Goal: Information Seeking & Learning: Learn about a topic

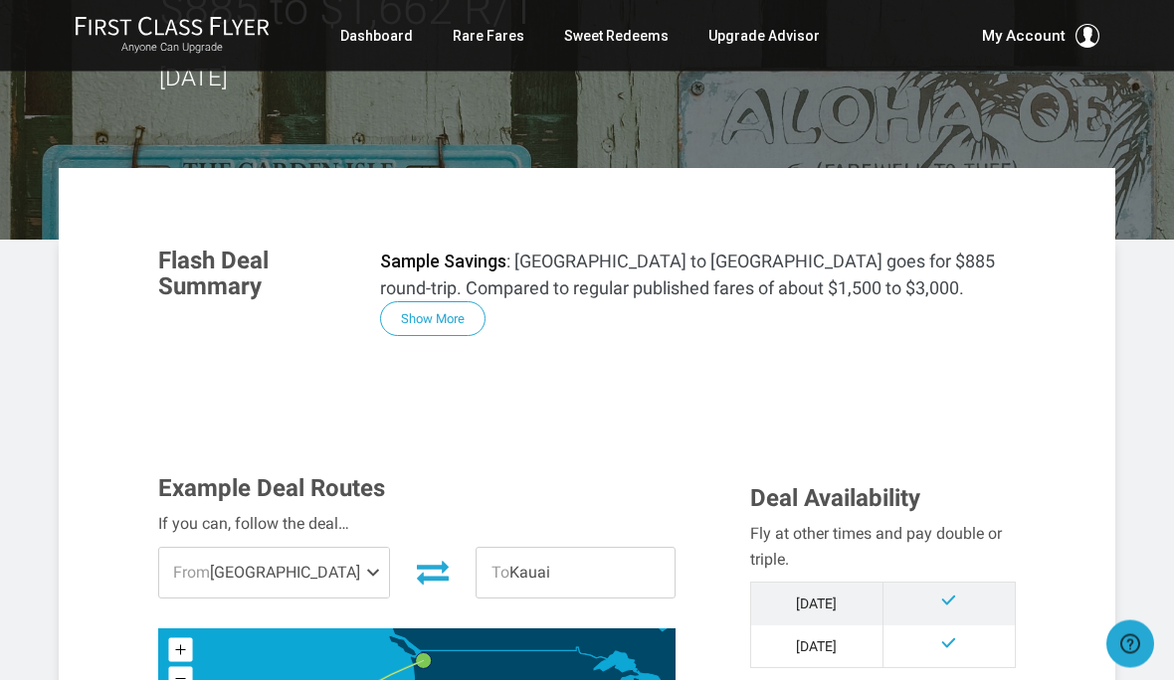
scroll to position [179, 0]
click at [433, 310] on button "Show More" at bounding box center [432, 318] width 105 height 35
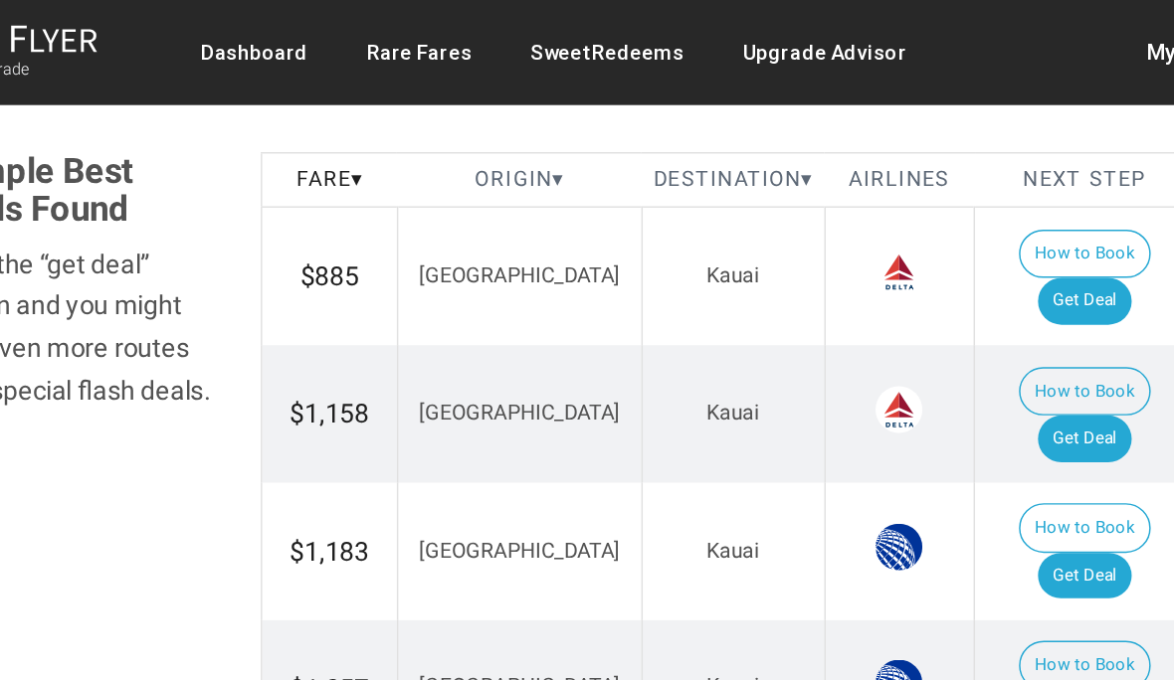
scroll to position [2062, 0]
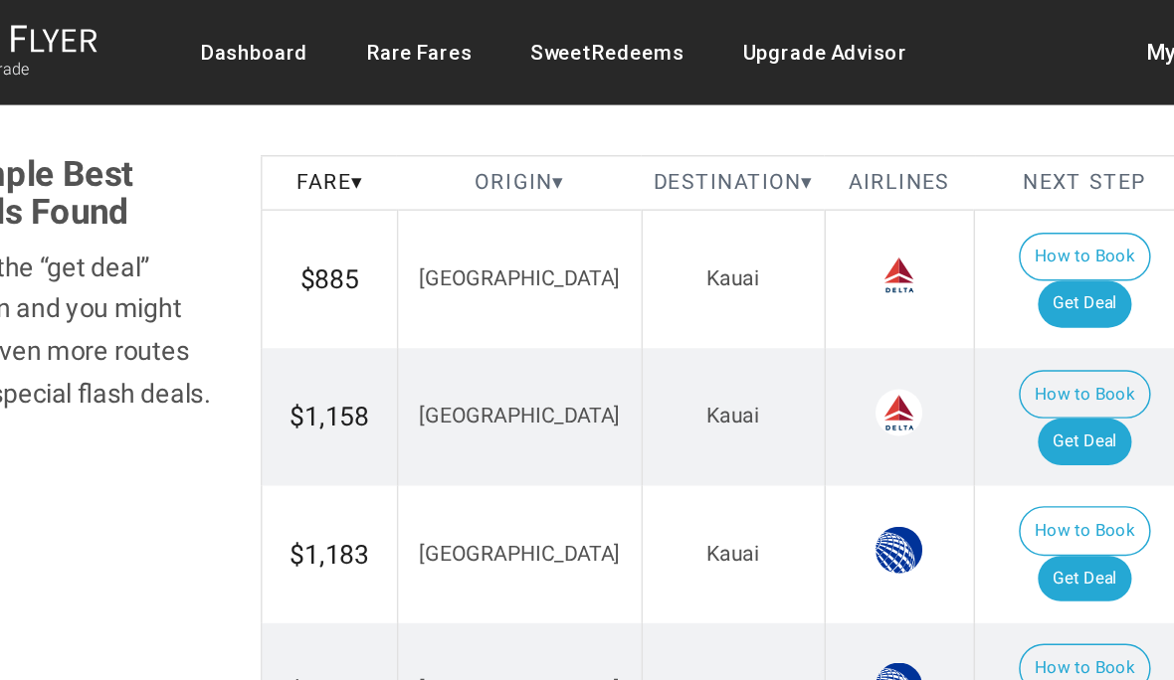
click at [340, 29] on link "Dashboard" at bounding box center [376, 36] width 73 height 36
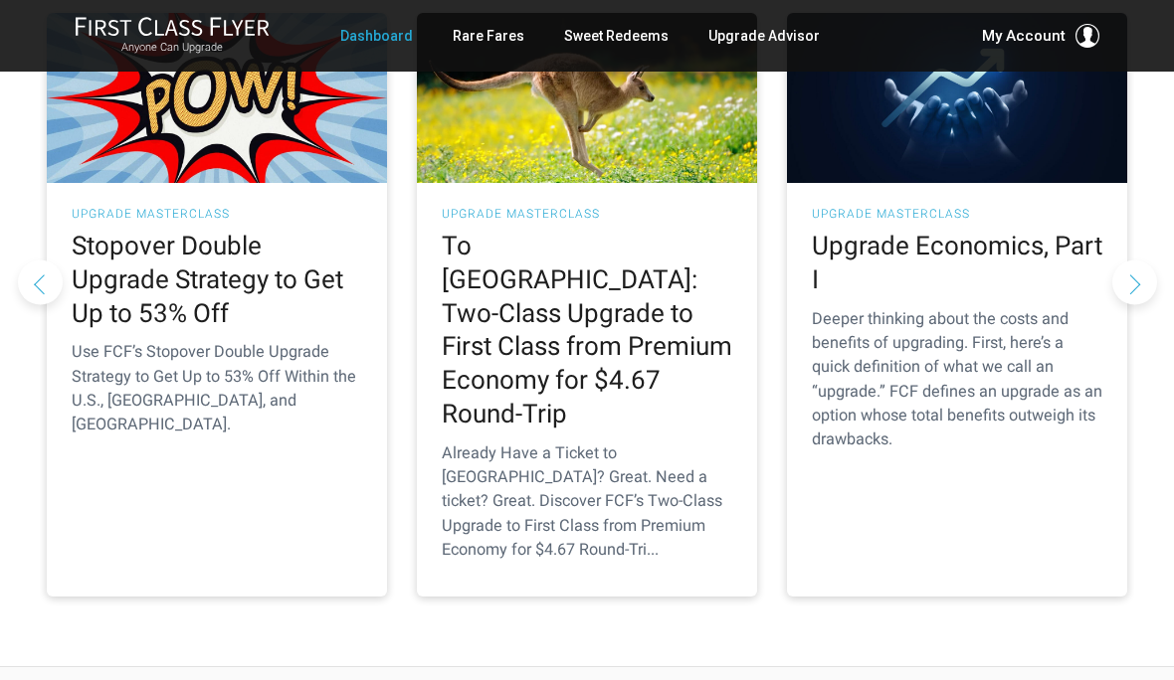
scroll to position [403, 0]
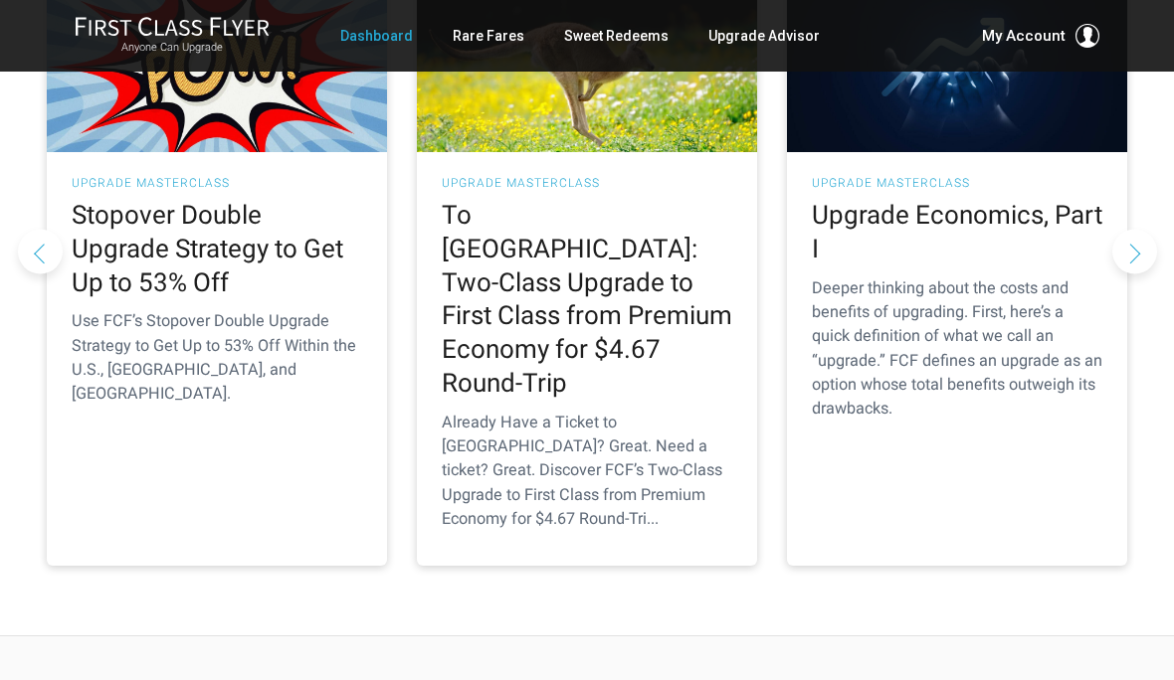
click at [937, 266] on div "UPGRADE MASTERCLASS Upgrade Economics, Part I Deeper thinking about the costs a…" at bounding box center [957, 303] width 340 height 303
click at [971, 217] on h2 "Upgrade Economics, Part I" at bounding box center [957, 233] width 290 height 68
click at [979, 329] on p "Deeper thinking about the costs and benefits of upgrading. First, here’s a quic…" at bounding box center [957, 349] width 290 height 145
click at [1000, 152] on img at bounding box center [957, 67] width 340 height 170
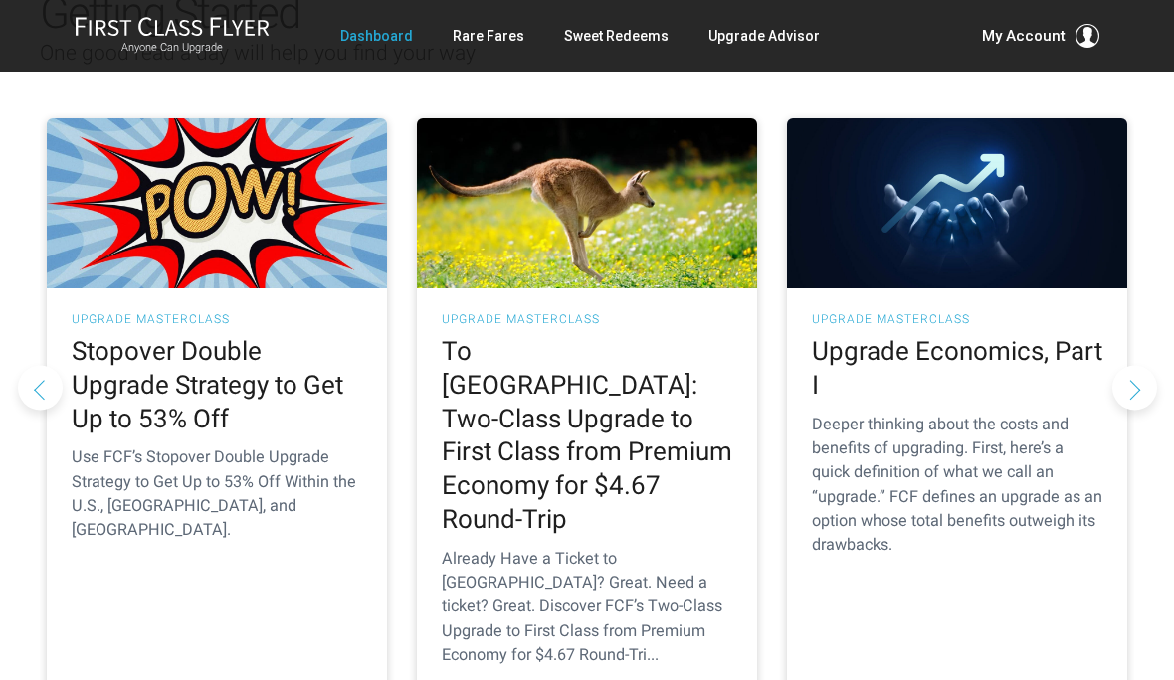
click at [1135, 366] on button "Next slide" at bounding box center [1134, 388] width 45 height 45
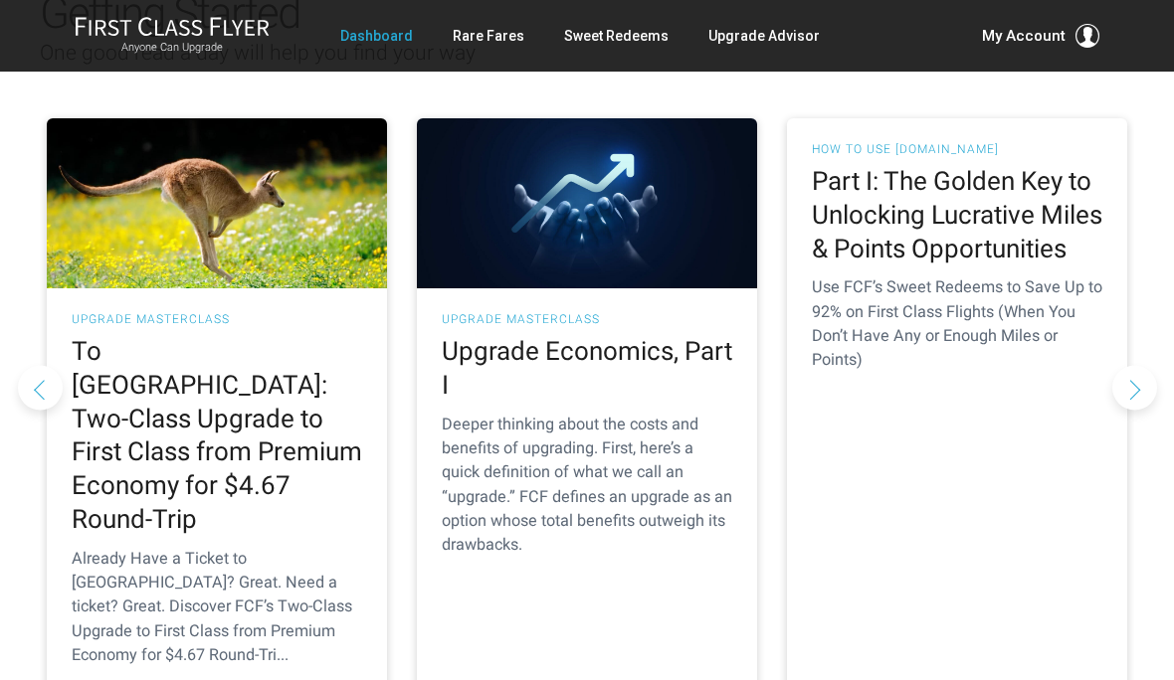
click at [1139, 366] on button "Next slide" at bounding box center [1134, 388] width 45 height 45
click at [1136, 366] on button "Next slide" at bounding box center [1134, 388] width 45 height 45
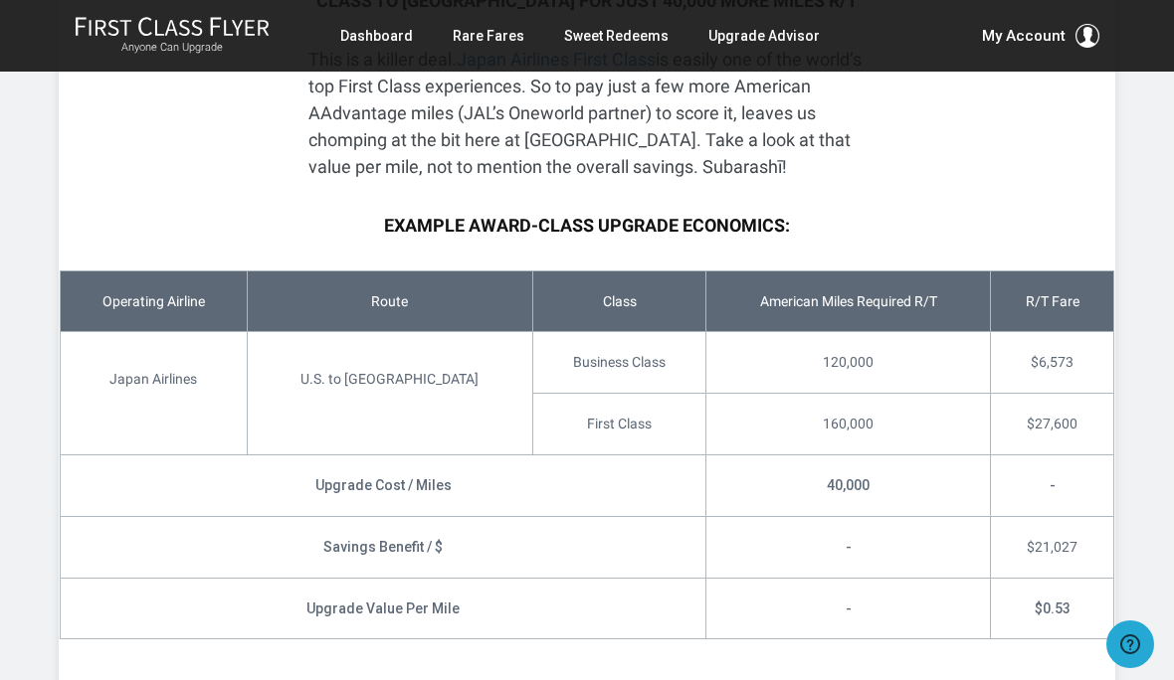
scroll to position [847, 0]
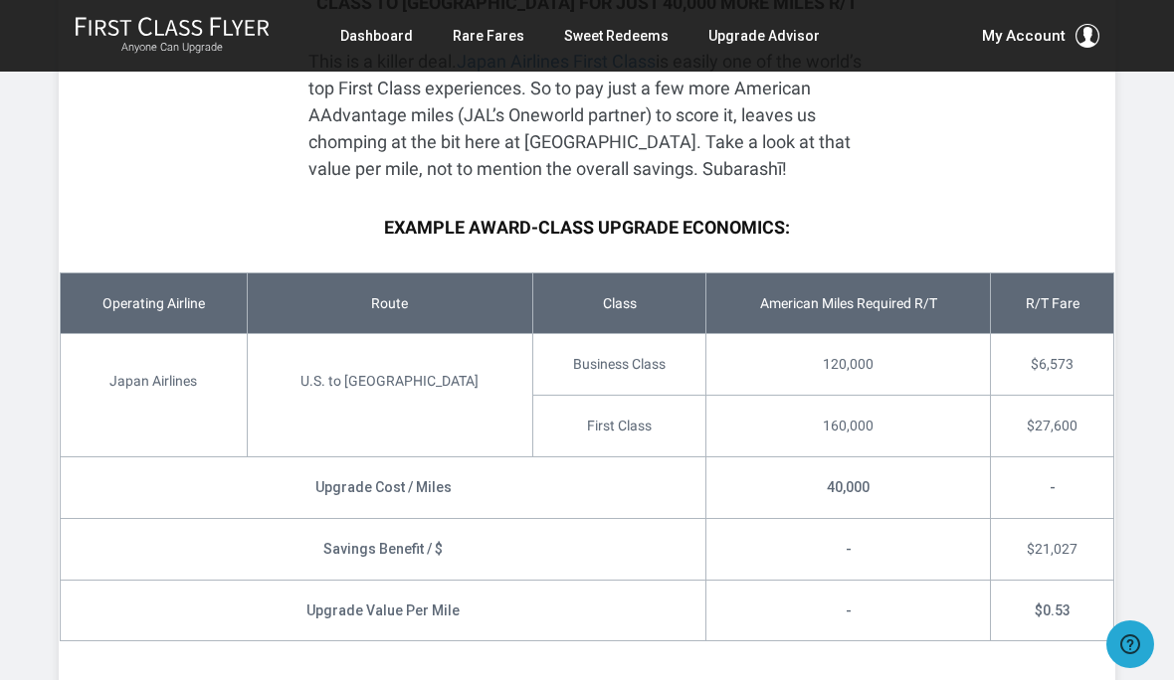
click at [606, 18] on link "Sweet Redeems" at bounding box center [616, 36] width 104 height 36
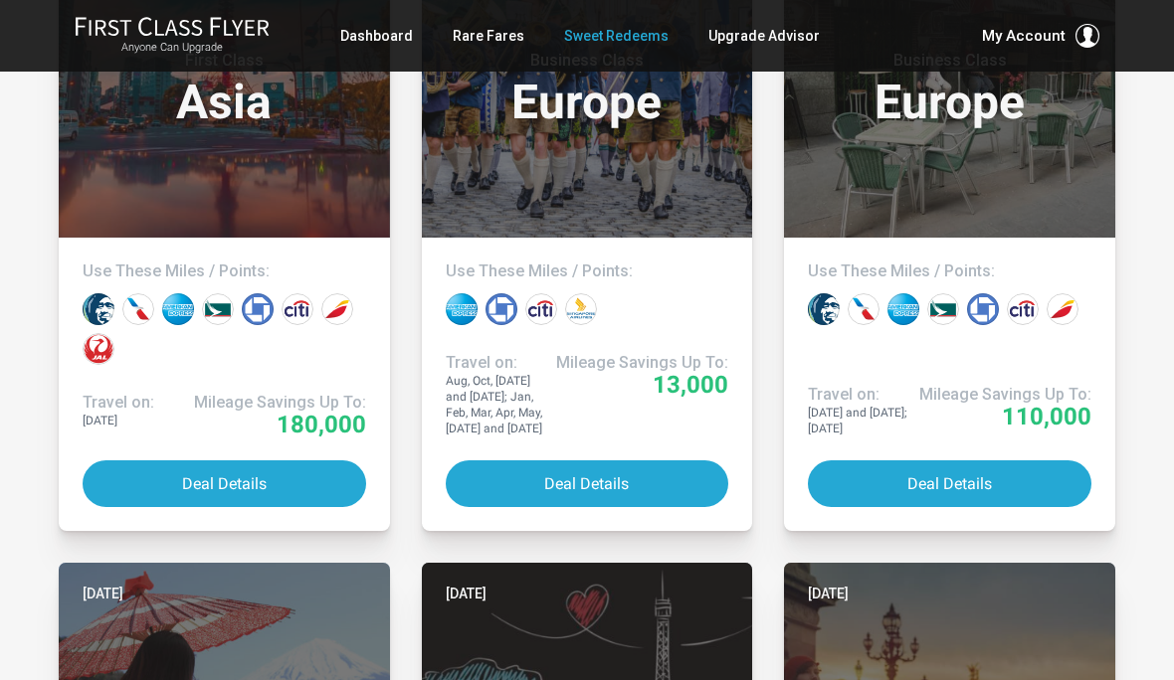
scroll to position [1918, 0]
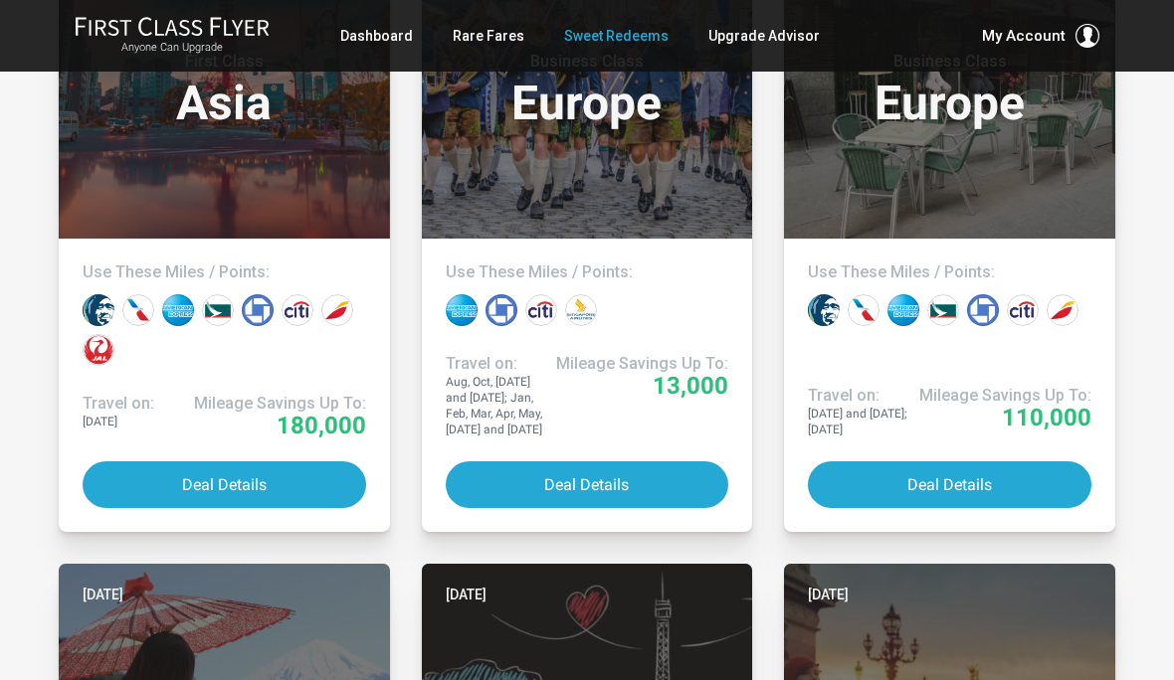
click at [756, 38] on link "Upgrade Advisor" at bounding box center [763, 36] width 111 height 36
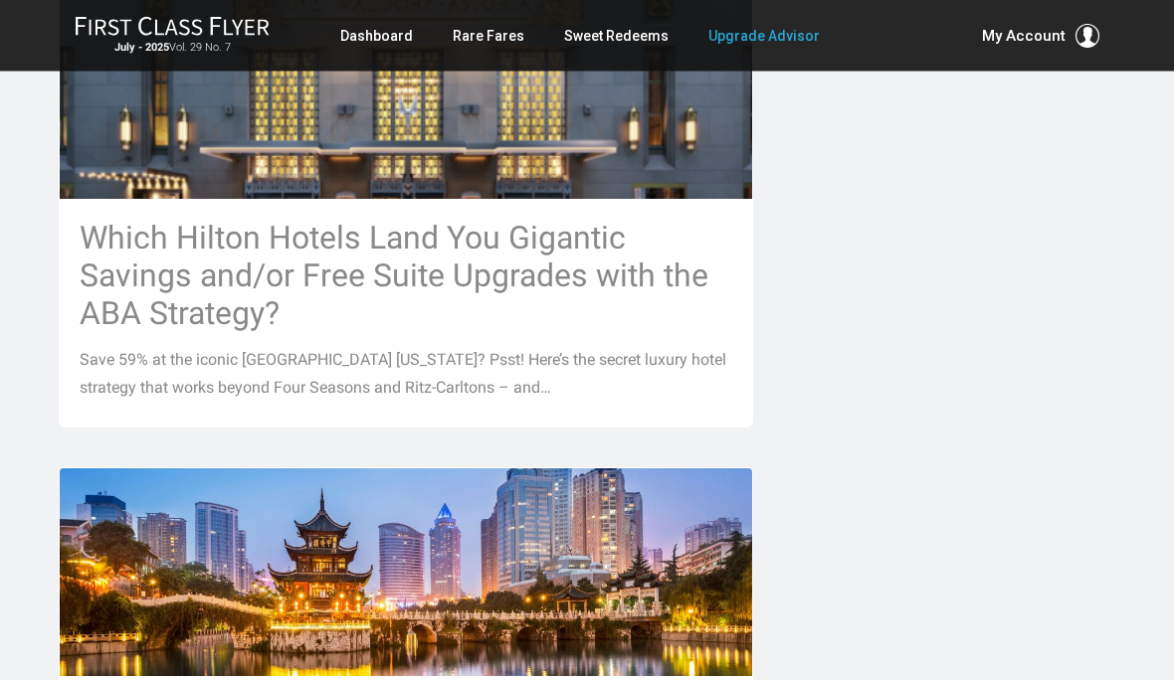
scroll to position [1109, 0]
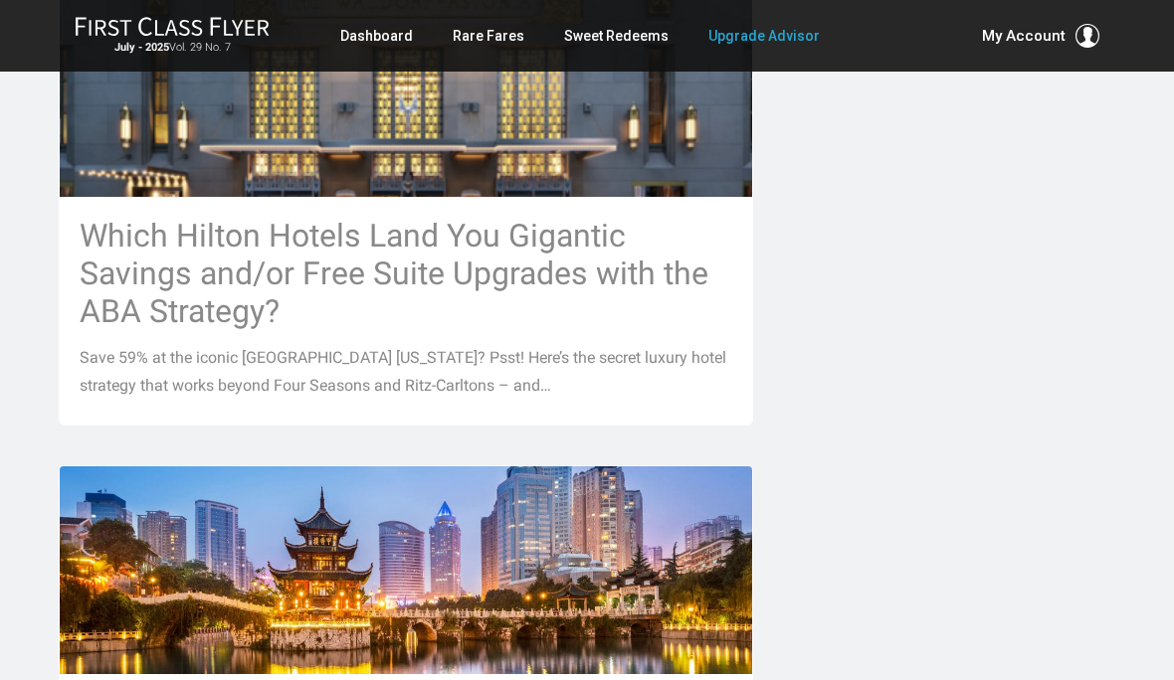
click at [472, 344] on p "Save 59% at the iconic [GEOGRAPHIC_DATA] [US_STATE]? Psst! Here’s the secret lu…" at bounding box center [406, 372] width 653 height 56
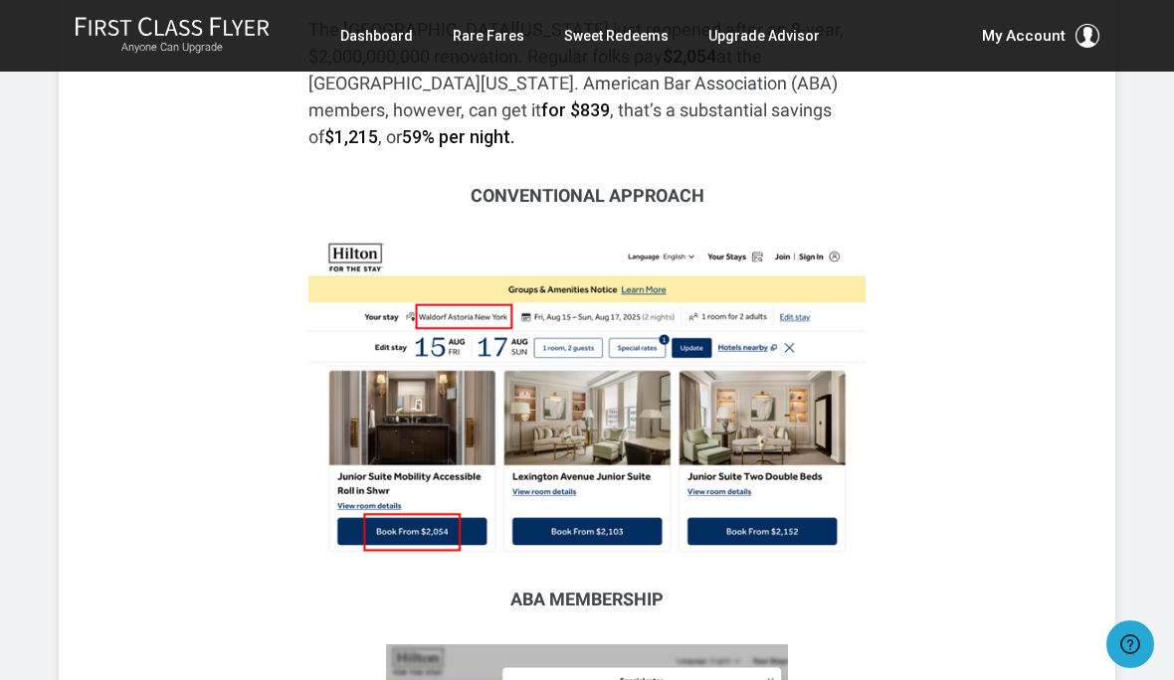
scroll to position [915, 0]
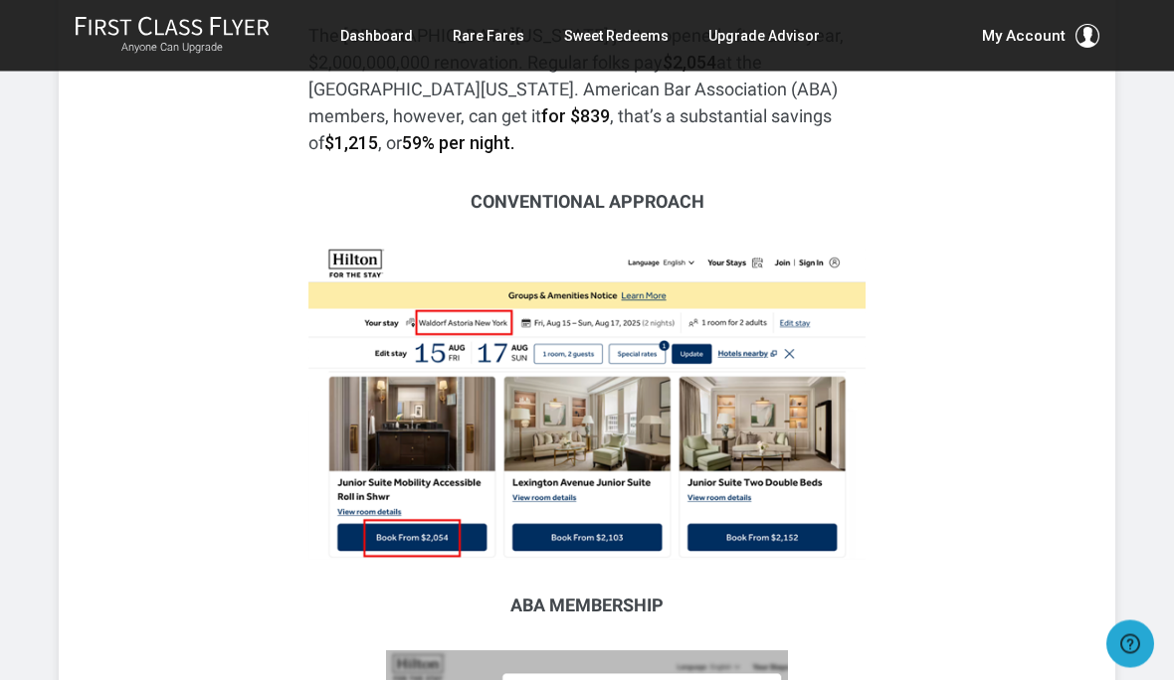
click at [492, 45] on link "Rare Fares" at bounding box center [489, 36] width 72 height 36
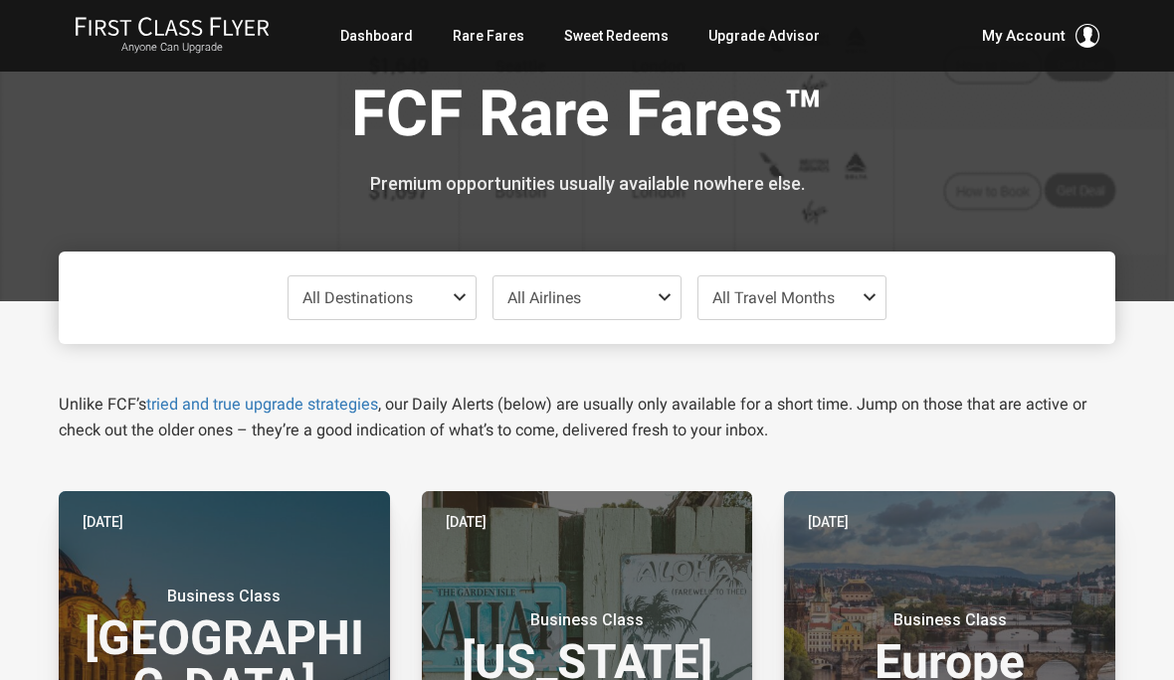
scroll to position [27, 0]
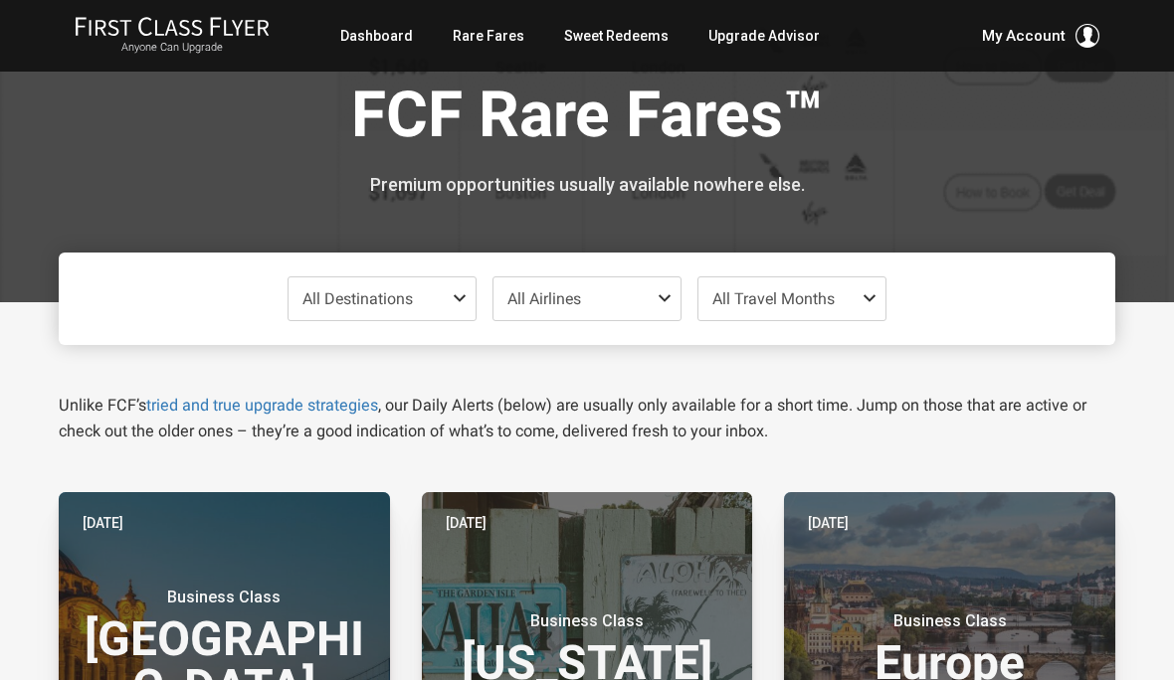
click at [616, 37] on link "Sweet Redeems" at bounding box center [616, 36] width 104 height 36
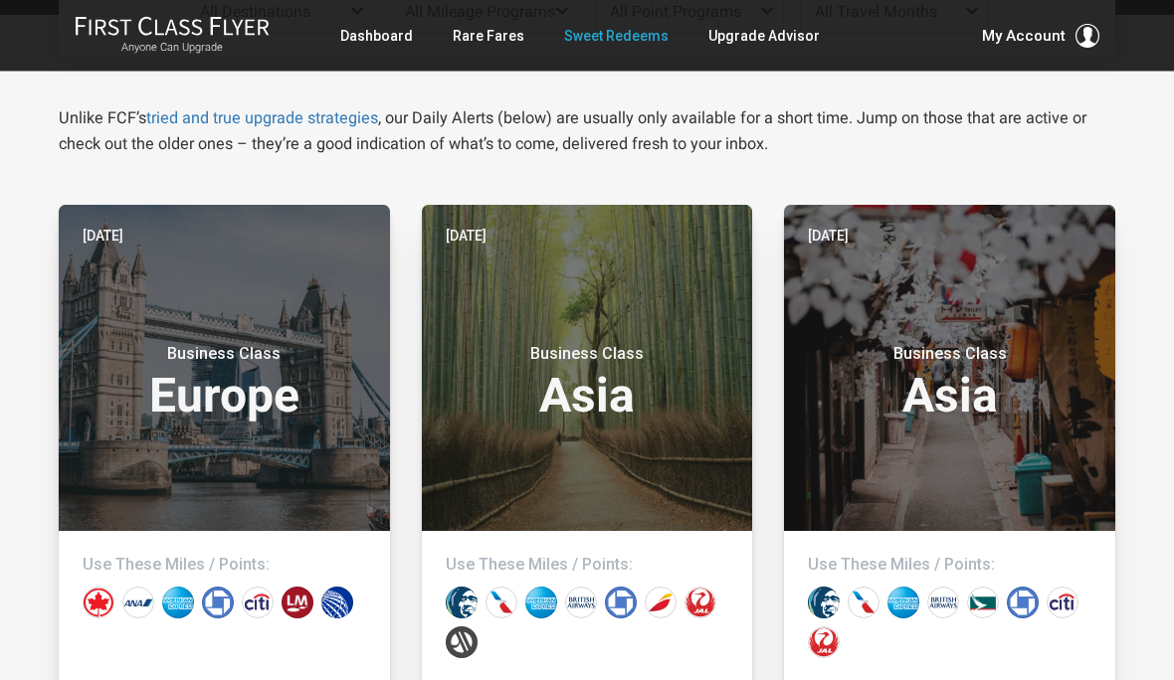
scroll to position [314, 0]
